Goal: Transaction & Acquisition: Purchase product/service

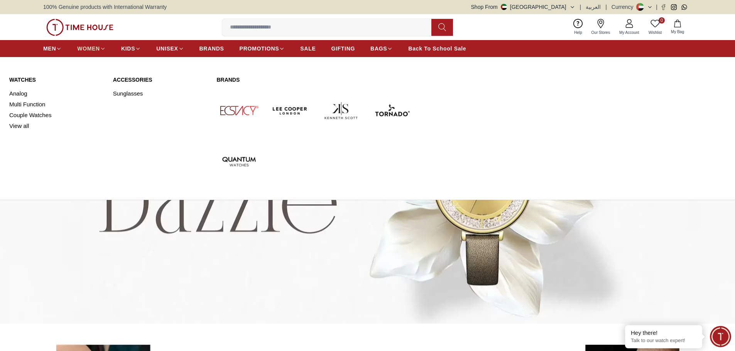
click at [95, 50] on span "WOMEN" at bounding box center [88, 49] width 23 height 8
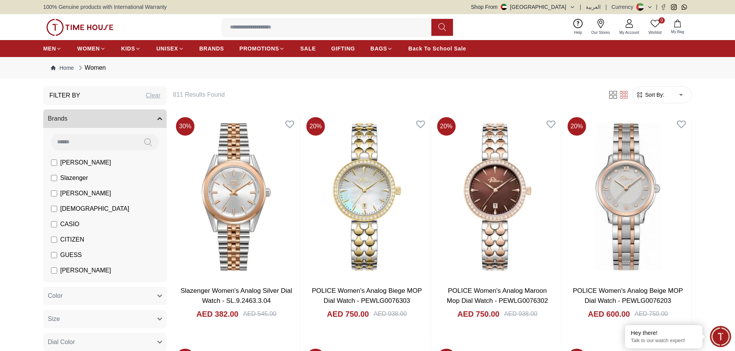
scroll to position [39, 0]
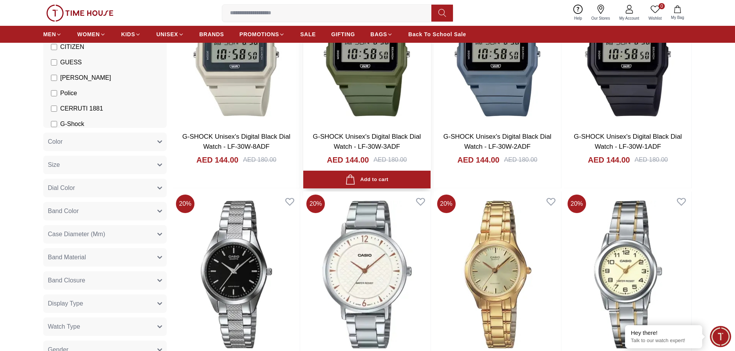
scroll to position [309, 0]
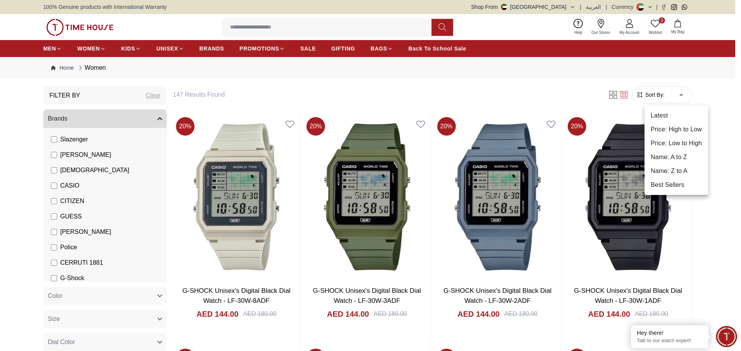
click at [684, 144] on li "Price: Low to High" at bounding box center [676, 144] width 64 height 14
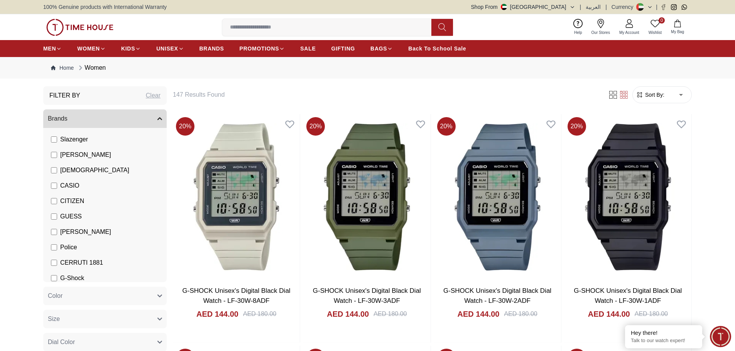
type input "*"
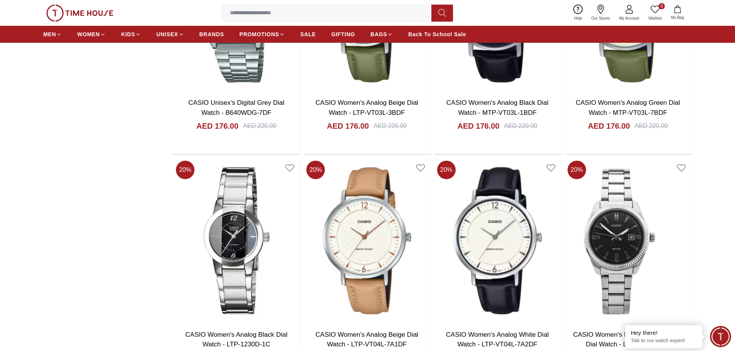
scroll to position [2199, 0]
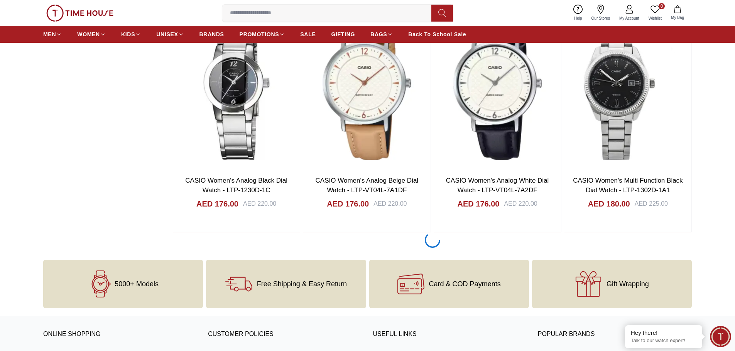
scroll to position [2315, 0]
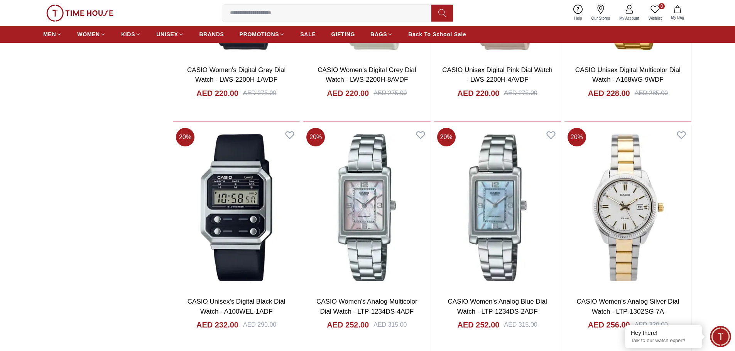
scroll to position [4437, 0]
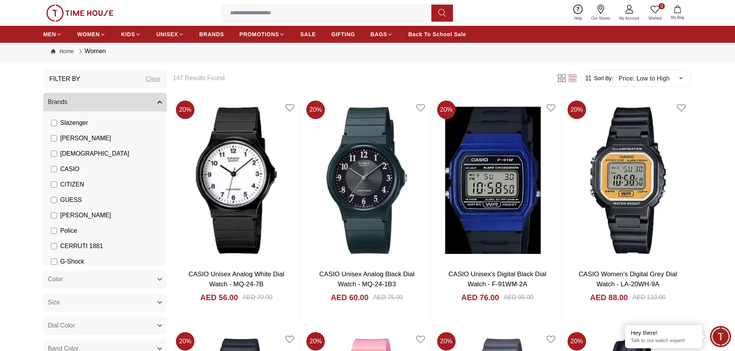
scroll to position [9, 0]
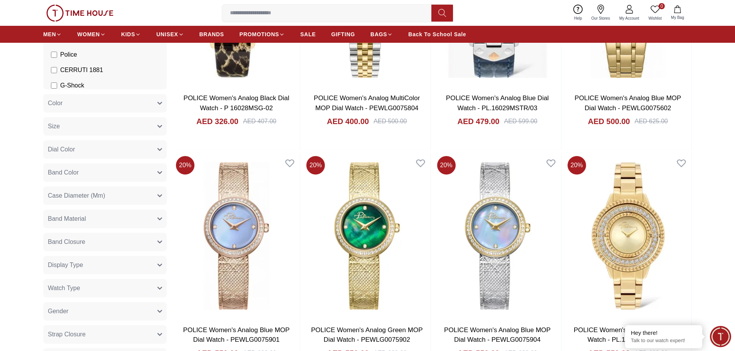
scroll to position [39, 0]
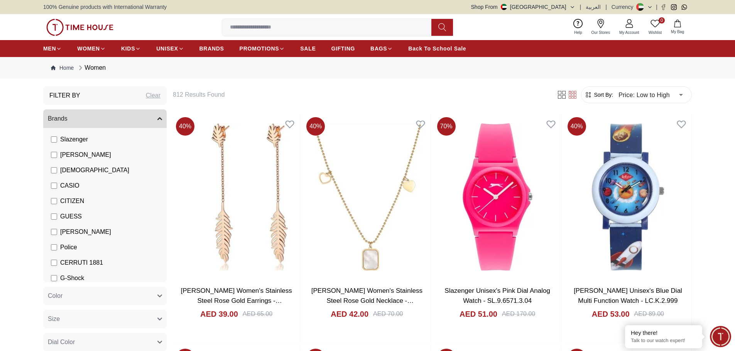
click at [56, 174] on label "[DEMOGRAPHIC_DATA]" at bounding box center [90, 170] width 78 height 9
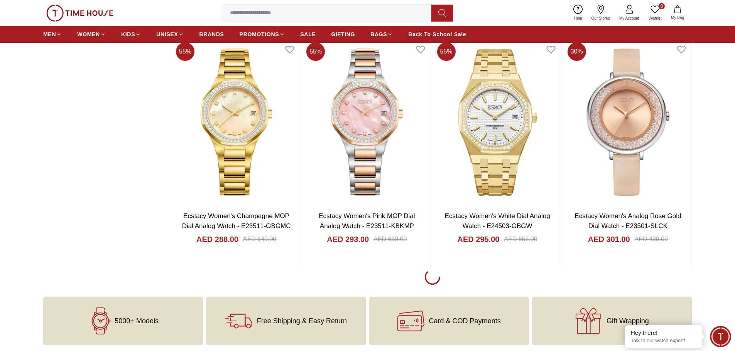
scroll to position [1080, 0]
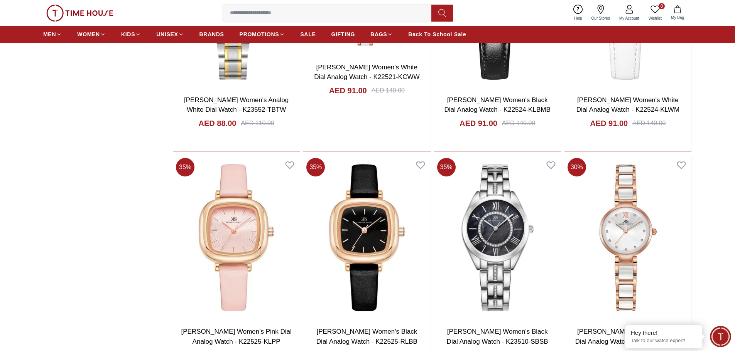
scroll to position [1003, 0]
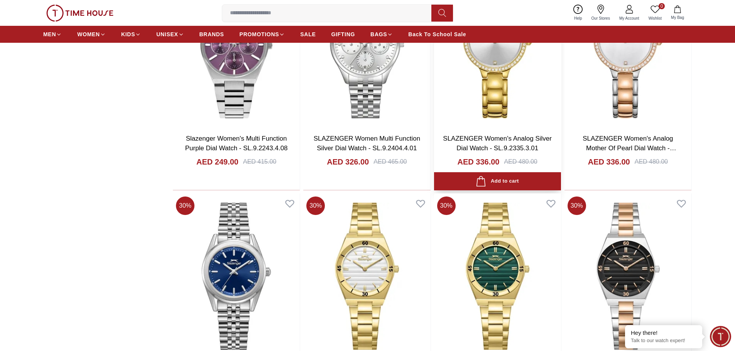
scroll to position [926, 0]
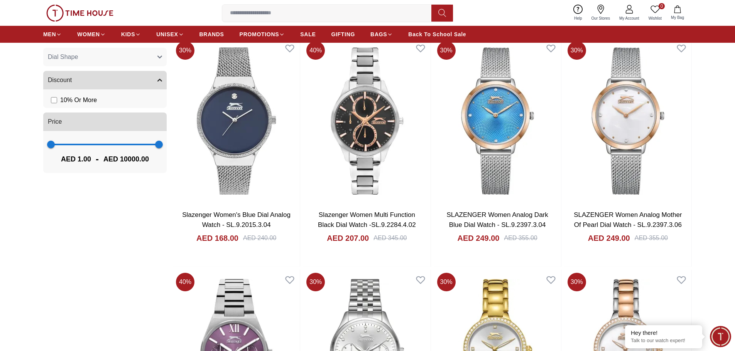
scroll to position [424, 0]
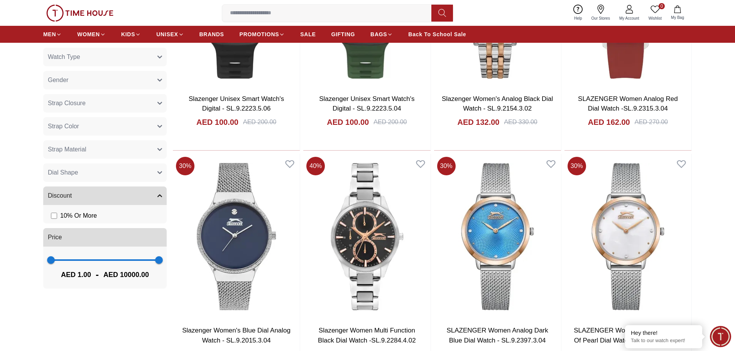
scroll to position [1003, 0]
